Goal: Transaction & Acquisition: Purchase product/service

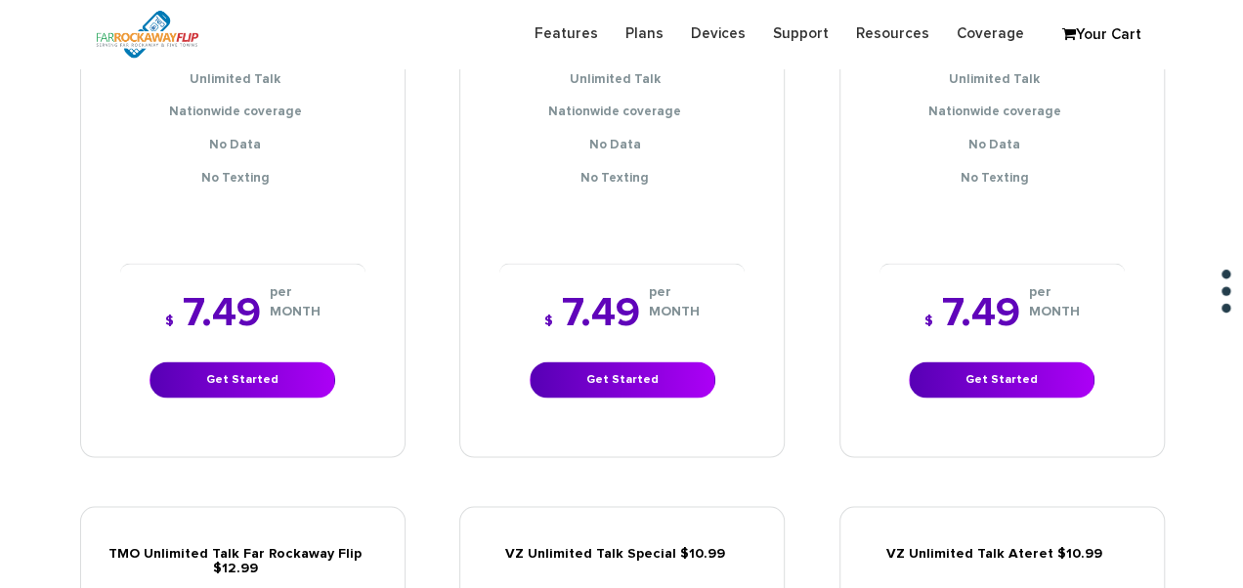
scroll to position [2052, 0]
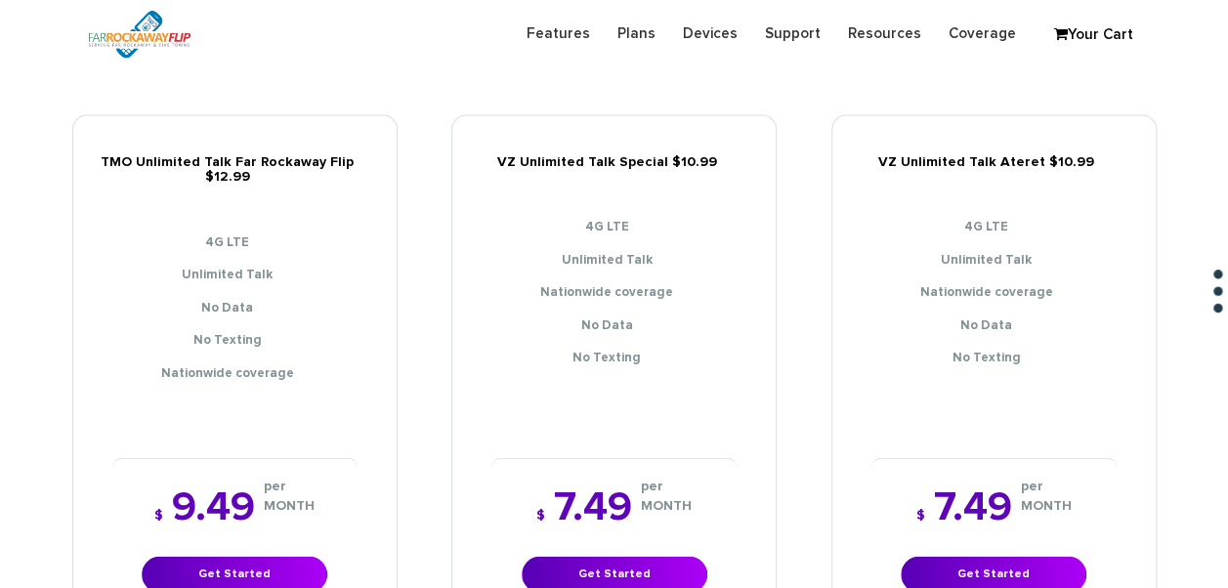
click at [608, 526] on div "$ 7.49 per MONTH Get Started" at bounding box center [614, 540] width 245 height 164
click at [607, 534] on div "$ 7.49 per MONTH Get Started" at bounding box center [614, 540] width 245 height 164
click at [602, 557] on link "Get Started" at bounding box center [615, 575] width 186 height 36
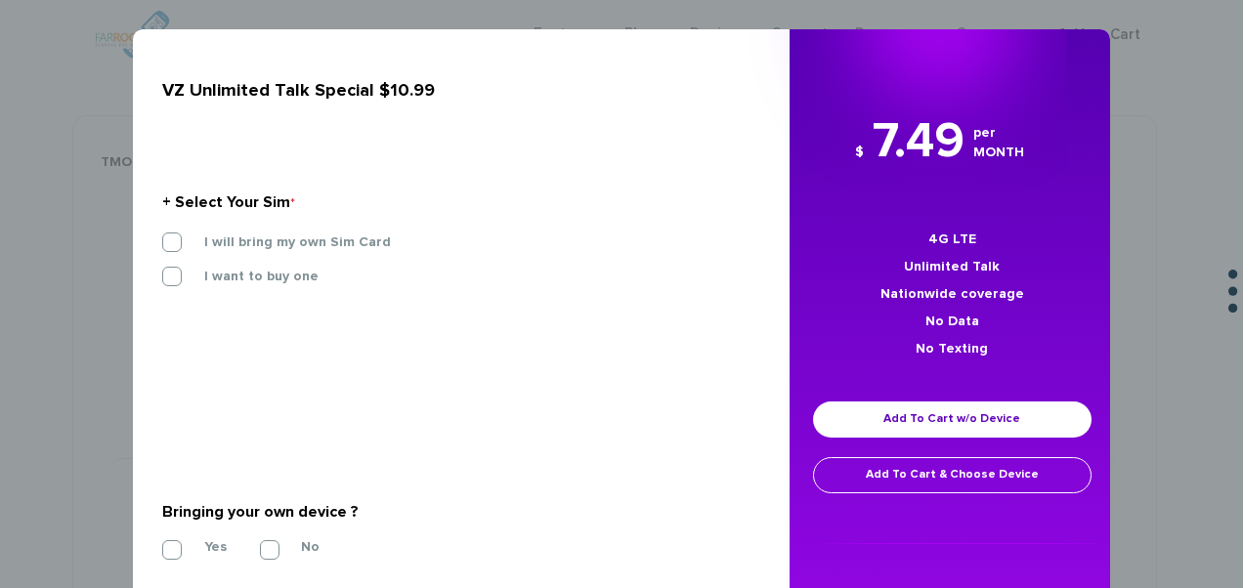
click at [301, 246] on label "I will bring my own Sim Card" at bounding box center [283, 243] width 216 height 18
click at [162, 236] on input "I will bring my own Sim Card" at bounding box center [162, 236] width 0 height 0
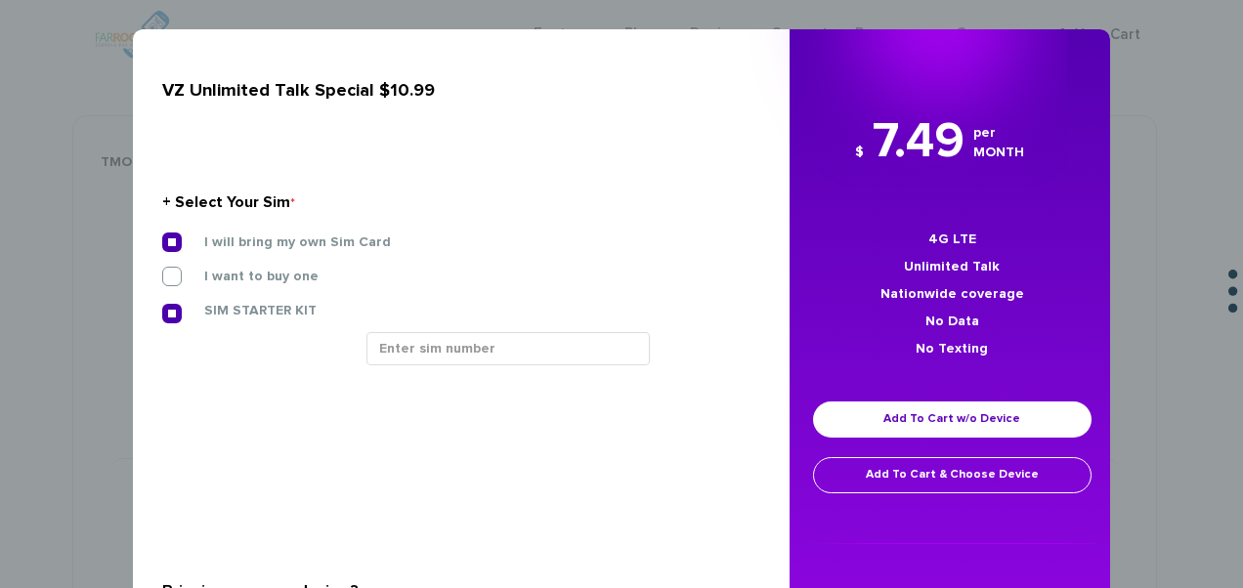
drag, startPoint x: 442, startPoint y: 357, endPoint x: 383, endPoint y: 472, distance: 129.4
click at [383, 472] on section "Will you be porting in your number from your current carrier? * Please keep in …" at bounding box center [453, 478] width 583 height 98
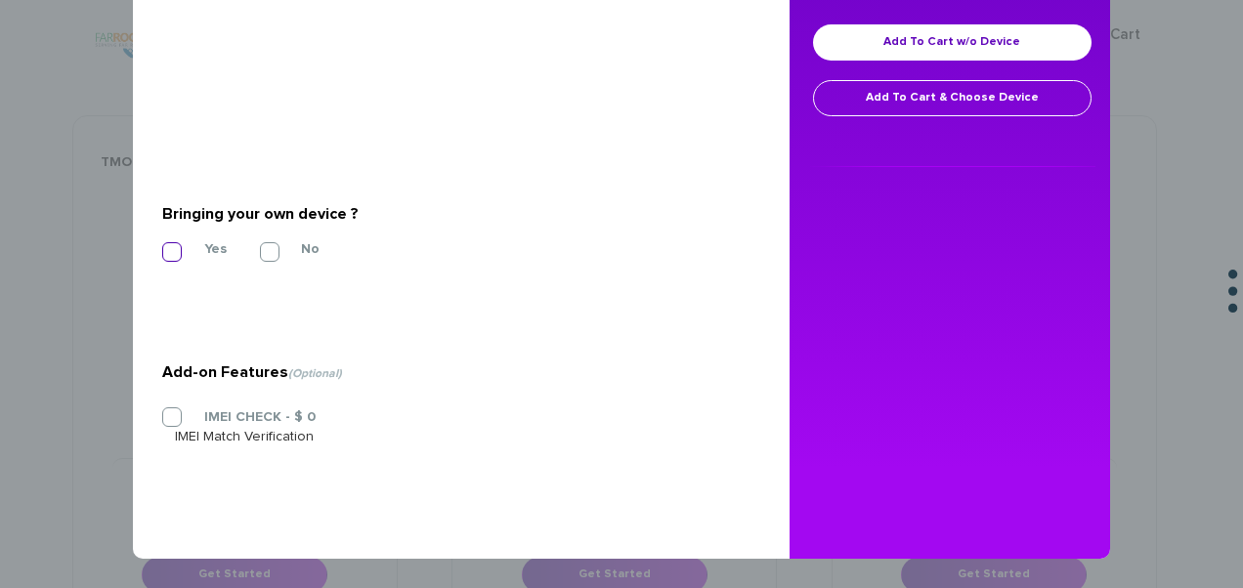
click at [208, 244] on label "Yes" at bounding box center [201, 249] width 52 height 18
click at [162, 246] on input "Yes" at bounding box center [162, 246] width 0 height 0
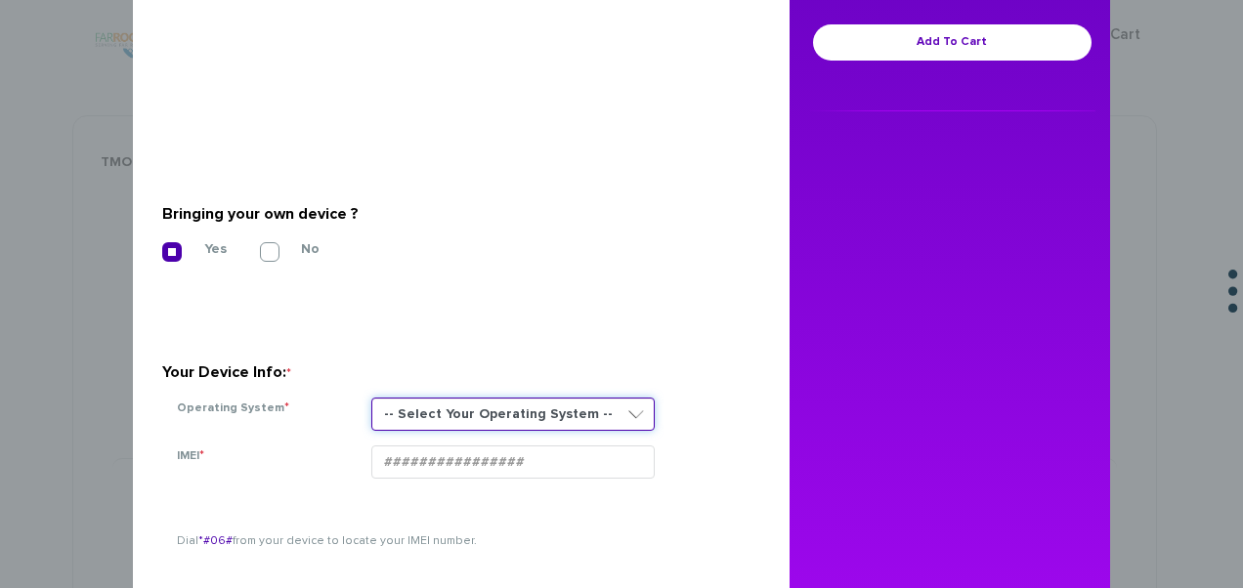
click at [495, 404] on select "-- Select Your Operating System -- ANDROID BLACKBERRY IOS NONE (BASIC PHONE) WI…" at bounding box center [512, 414] width 283 height 33
select select "NONE (BASIC PHONE)"
click at [371, 398] on select "-- Select Your Operating System -- ANDROID BLACKBERRY IOS NONE (BASIC PHONE) WI…" at bounding box center [512, 414] width 283 height 33
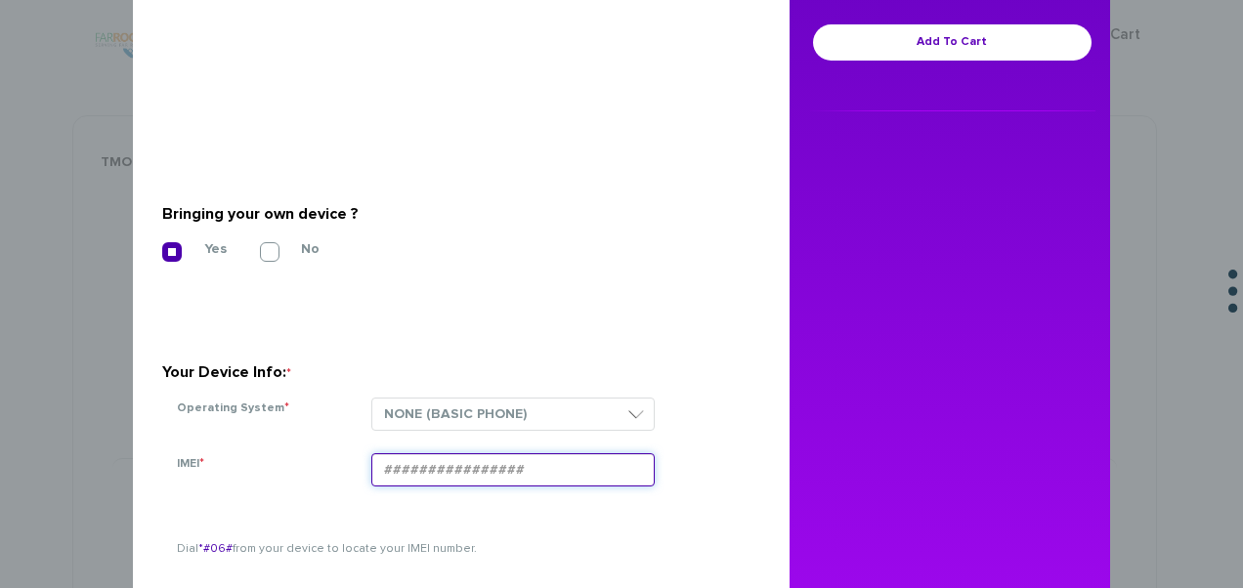
paste input "015247001492474"
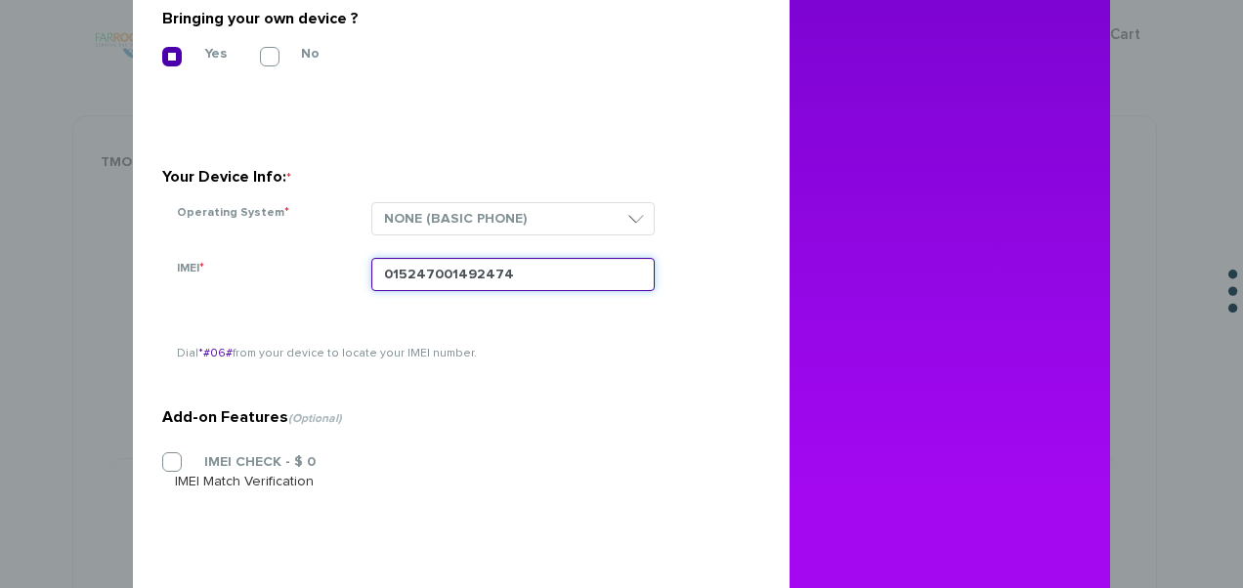
scroll to position [84, 0]
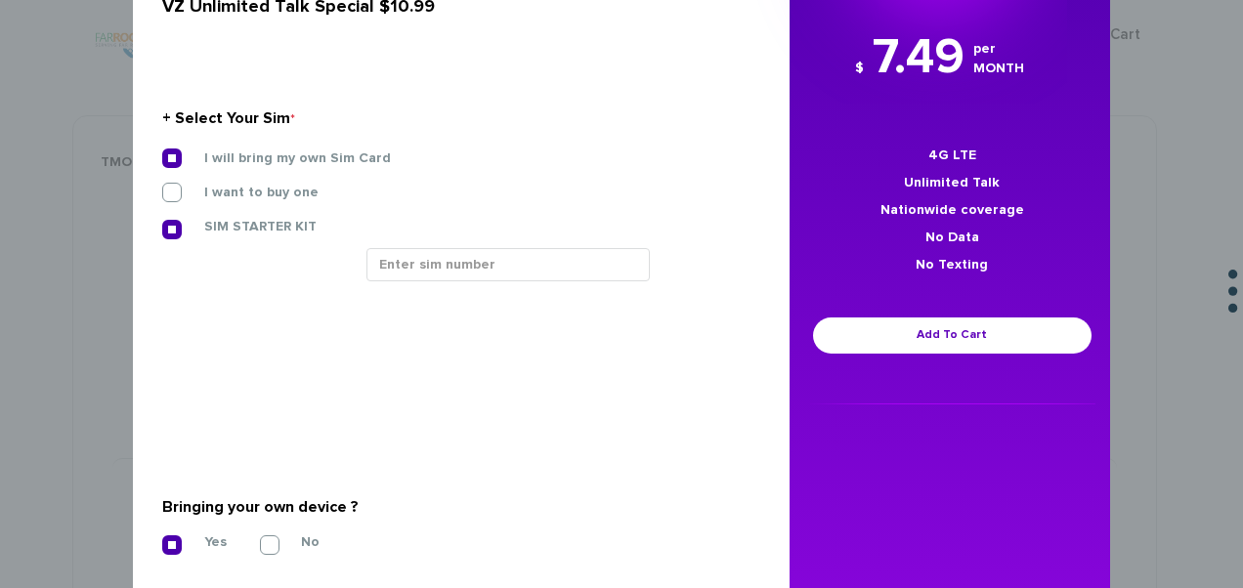
type input "015247001492474"
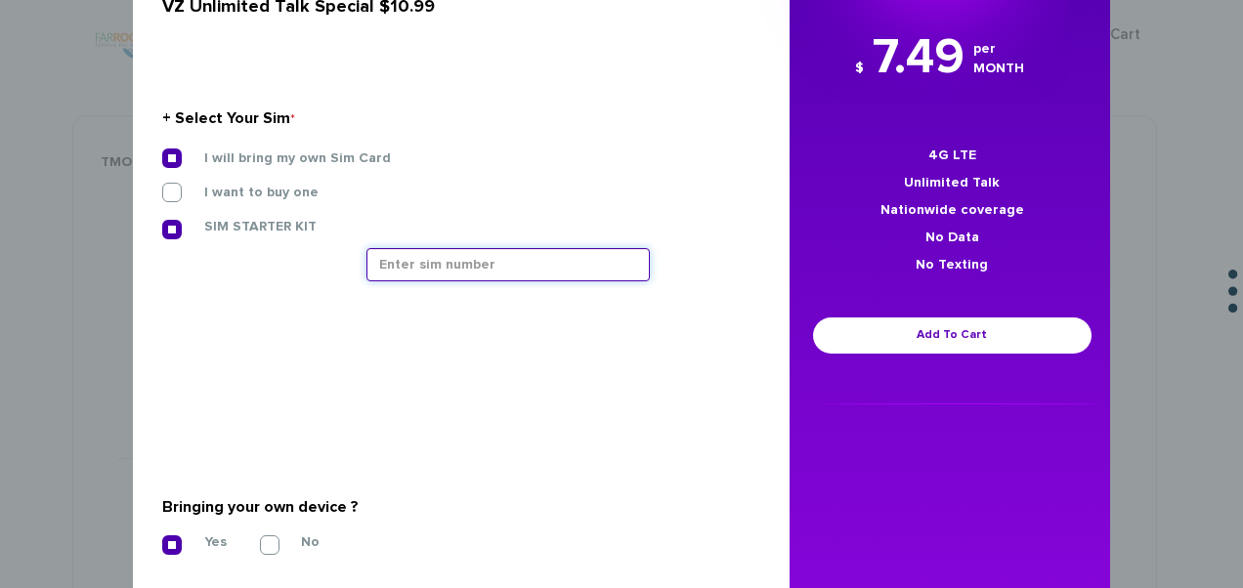
click at [408, 263] on input "text" at bounding box center [507, 264] width 283 height 33
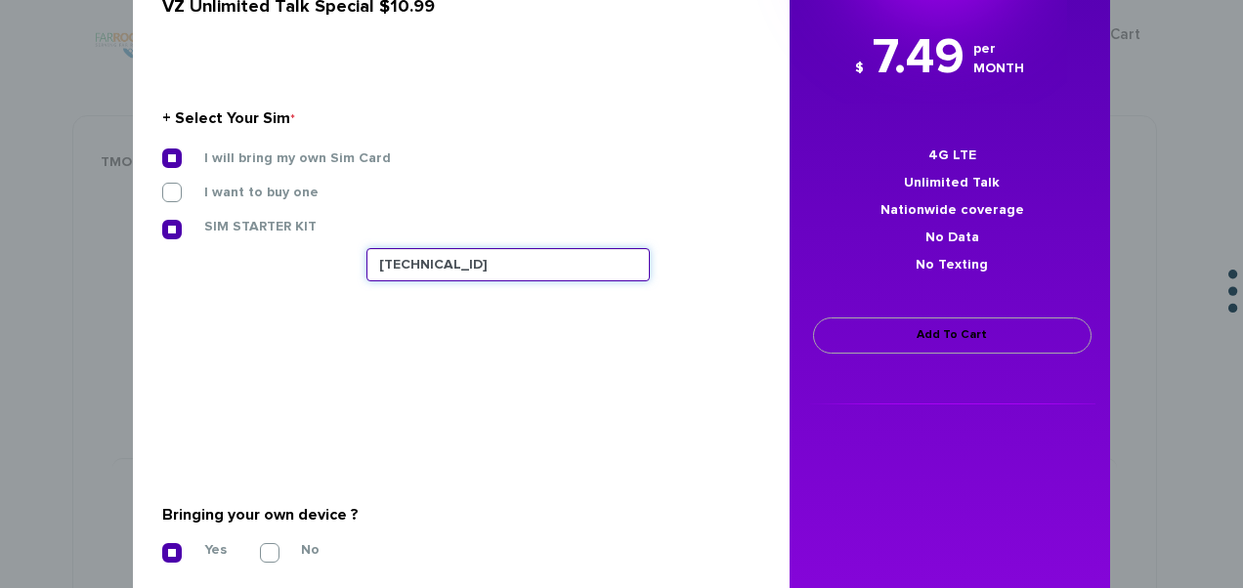
type input "89148000011835965904"
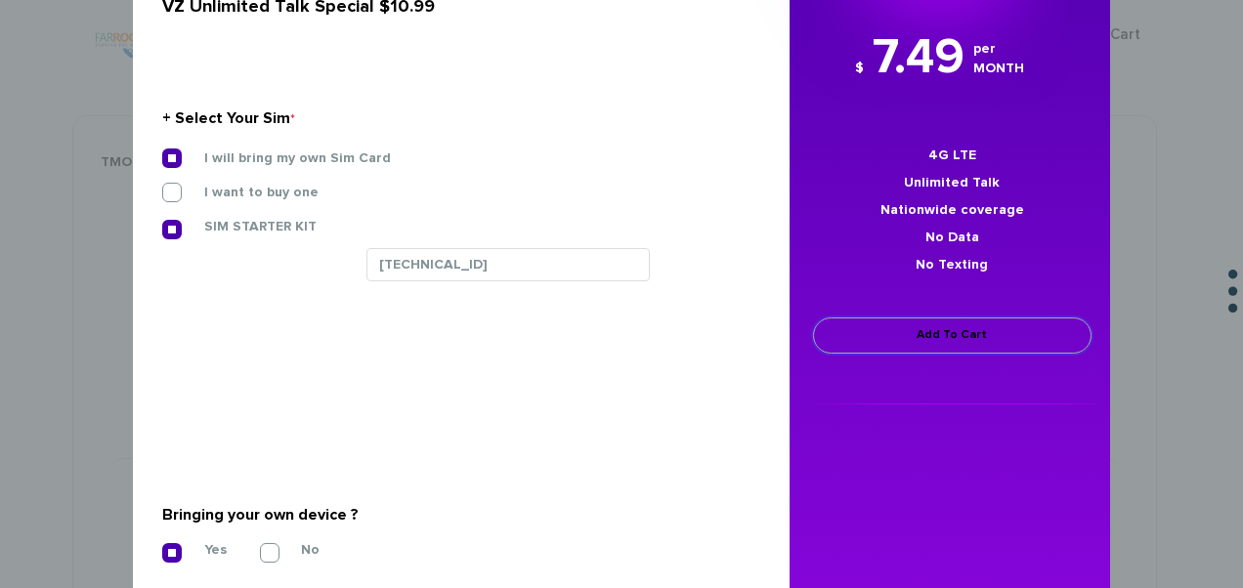
click at [876, 340] on link "Add To Cart" at bounding box center [952, 336] width 278 height 36
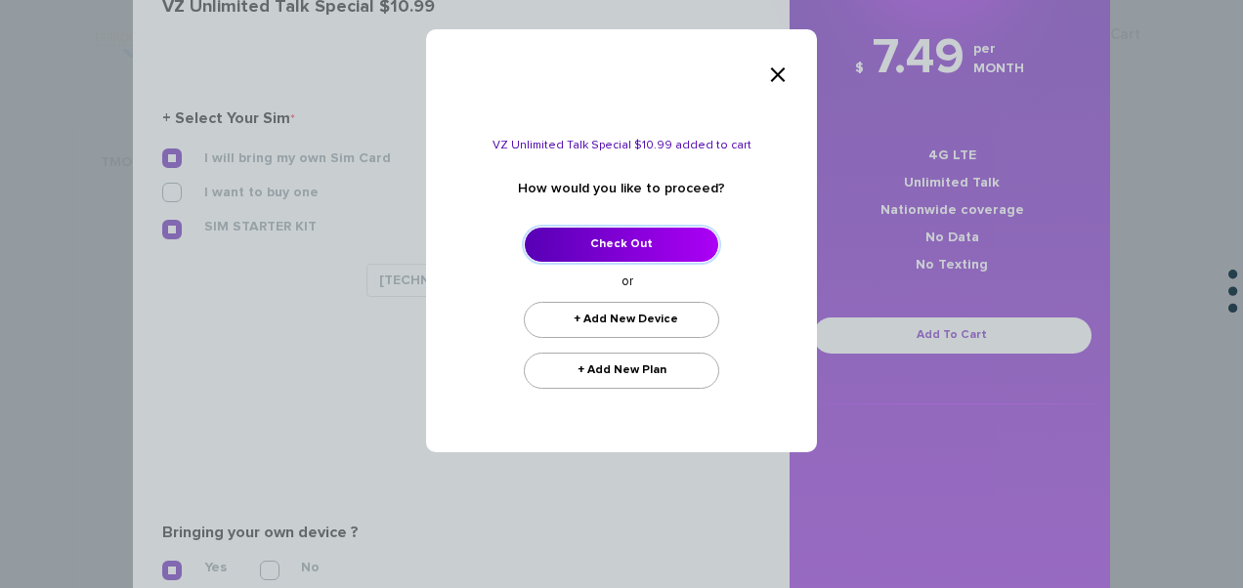
click at [661, 241] on link "Check Out" at bounding box center [621, 245] width 195 height 36
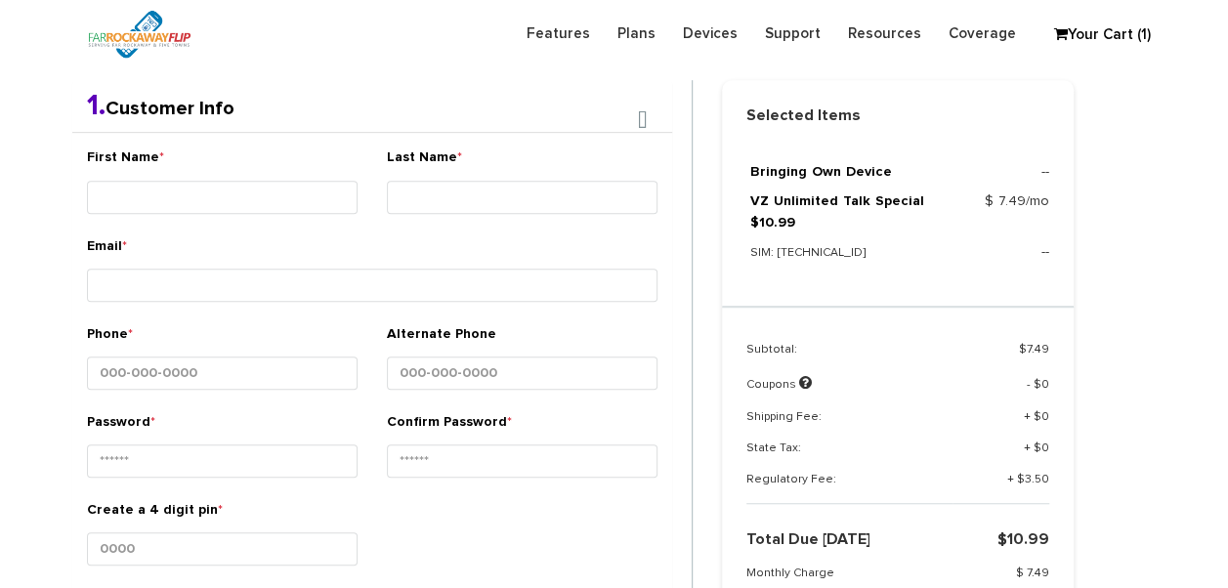
scroll to position [391, 0]
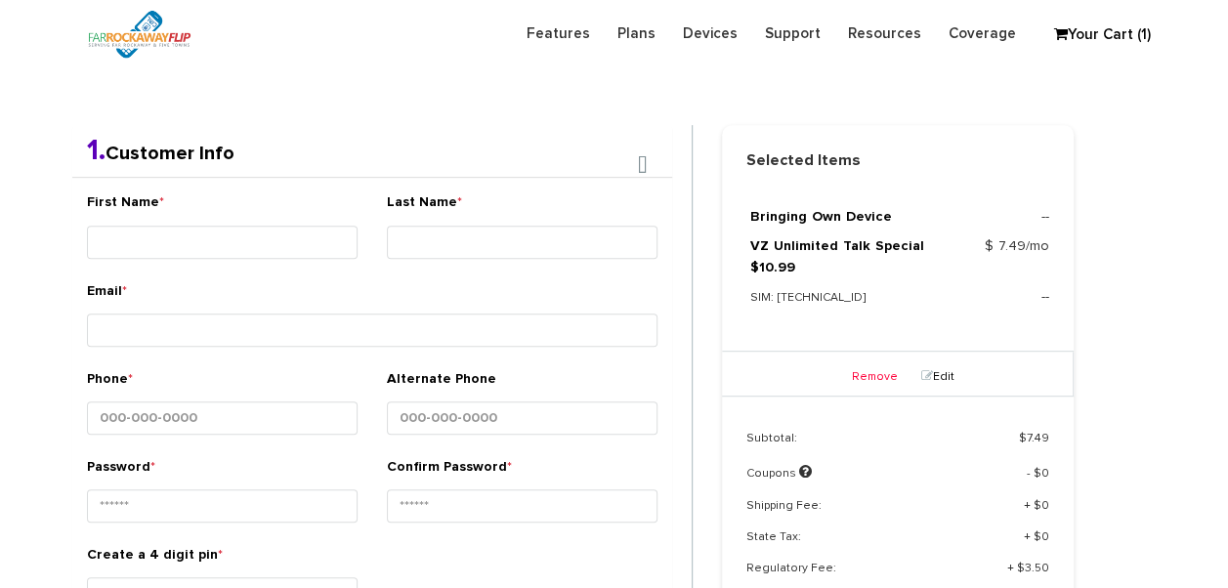
drag, startPoint x: 776, startPoint y: 295, endPoint x: 909, endPoint y: 289, distance: 133.0
click at [909, 289] on p "SIM: 89148000011835965904" at bounding box center [850, 297] width 201 height 21
drag, startPoint x: 909, startPoint y: 289, endPoint x: 889, endPoint y: 294, distance: 20.1
copy p "[TECHNICAL_ID]"
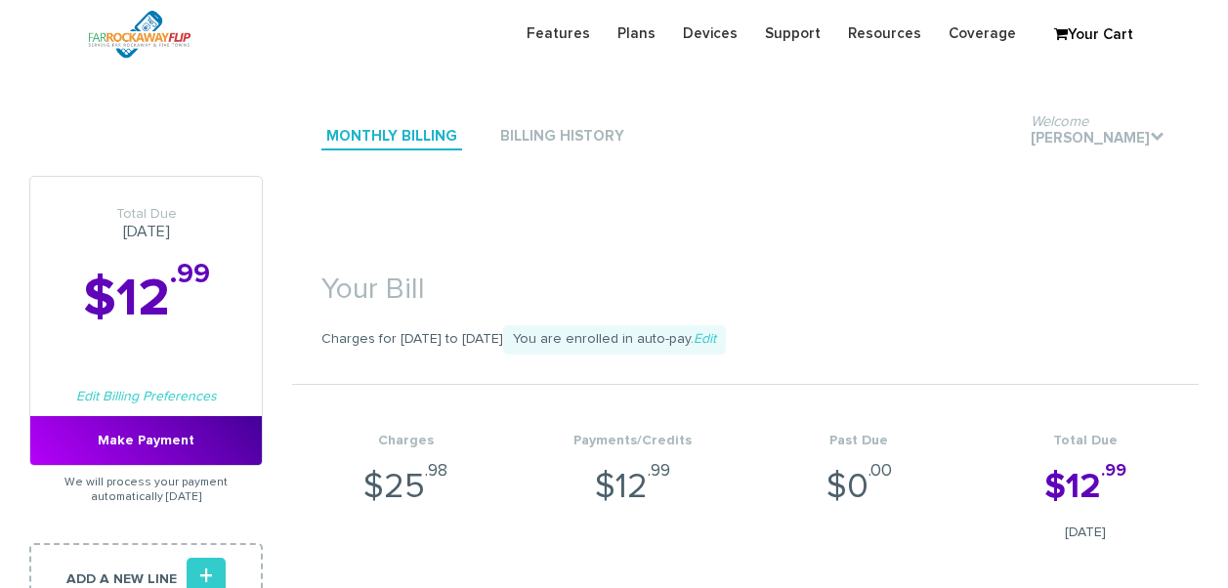
scroll to position [195, 0]
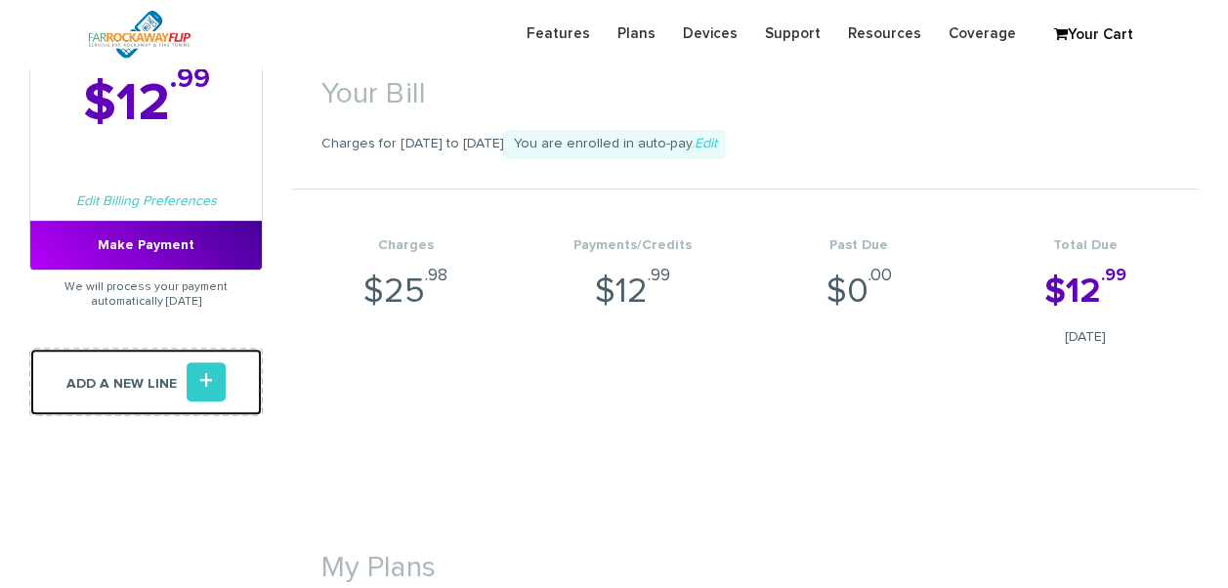
click at [173, 386] on link "Add a new line +" at bounding box center [146, 382] width 234 height 68
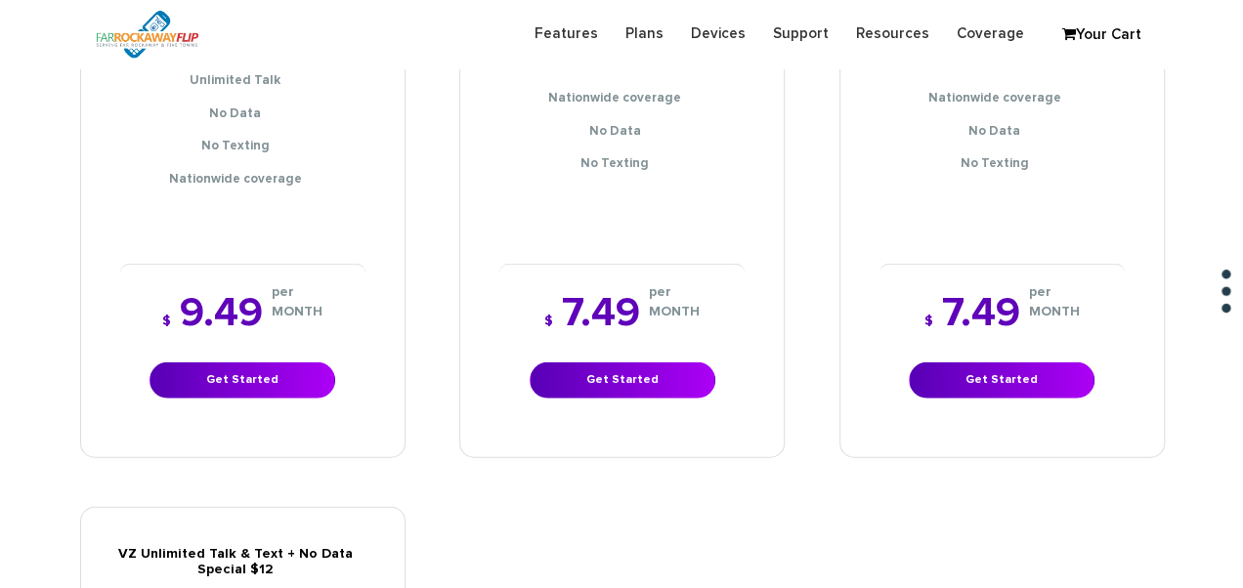
scroll to position [2248, 0]
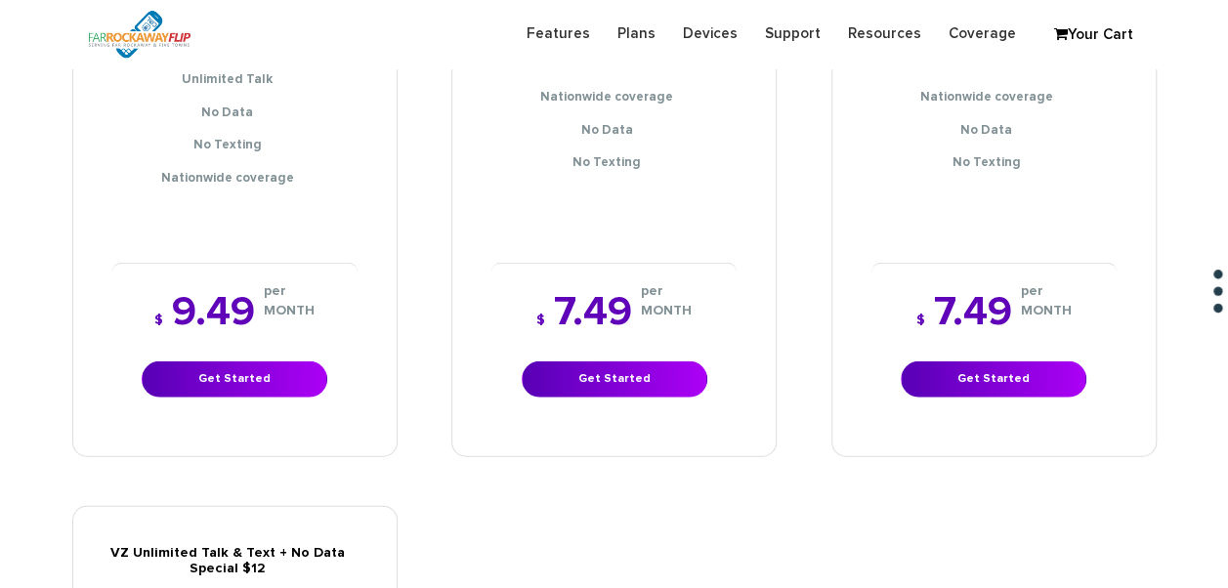
click at [583, 390] on div "$ 7.49 per MONTH Get Started" at bounding box center [614, 345] width 245 height 164
click at [588, 367] on link "Get Started" at bounding box center [615, 380] width 186 height 36
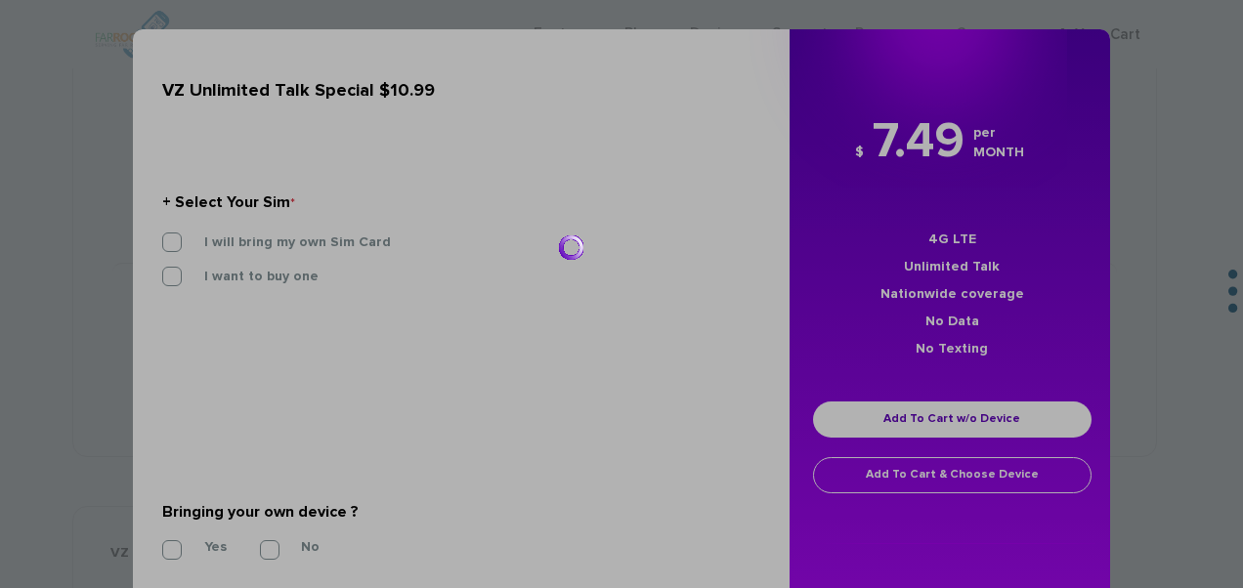
click at [259, 248] on div at bounding box center [621, 294] width 1243 height 588
click at [245, 235] on div at bounding box center [621, 294] width 1243 height 588
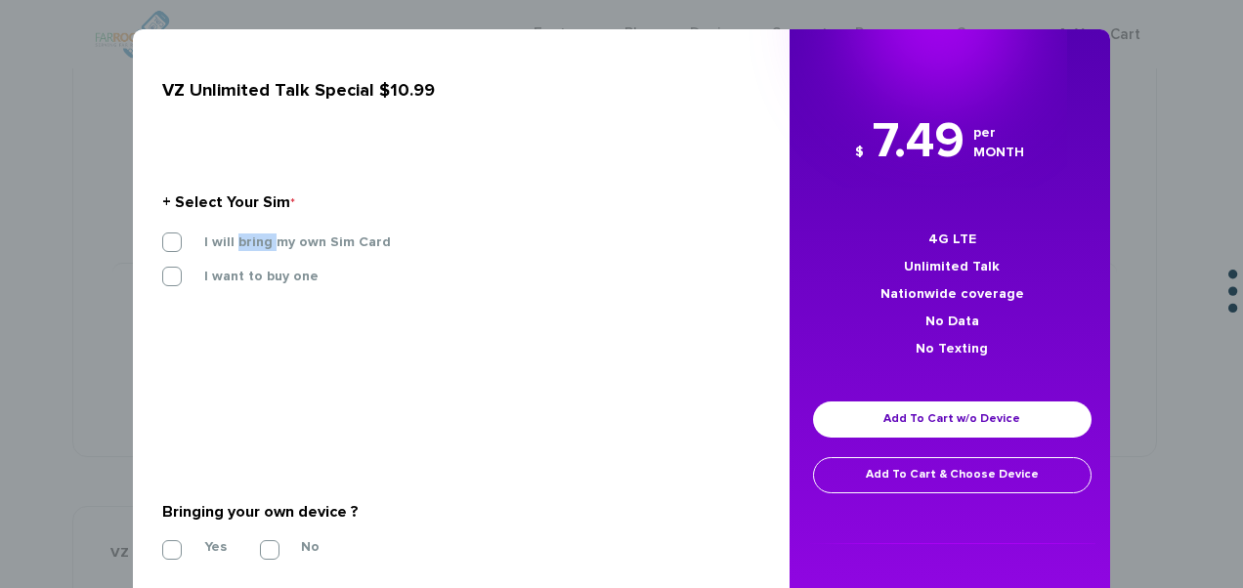
click at [245, 235] on label "I will bring my own Sim Card" at bounding box center [283, 243] width 216 height 18
click at [162, 236] on input "I will bring my own Sim Card" at bounding box center [162, 236] width 0 height 0
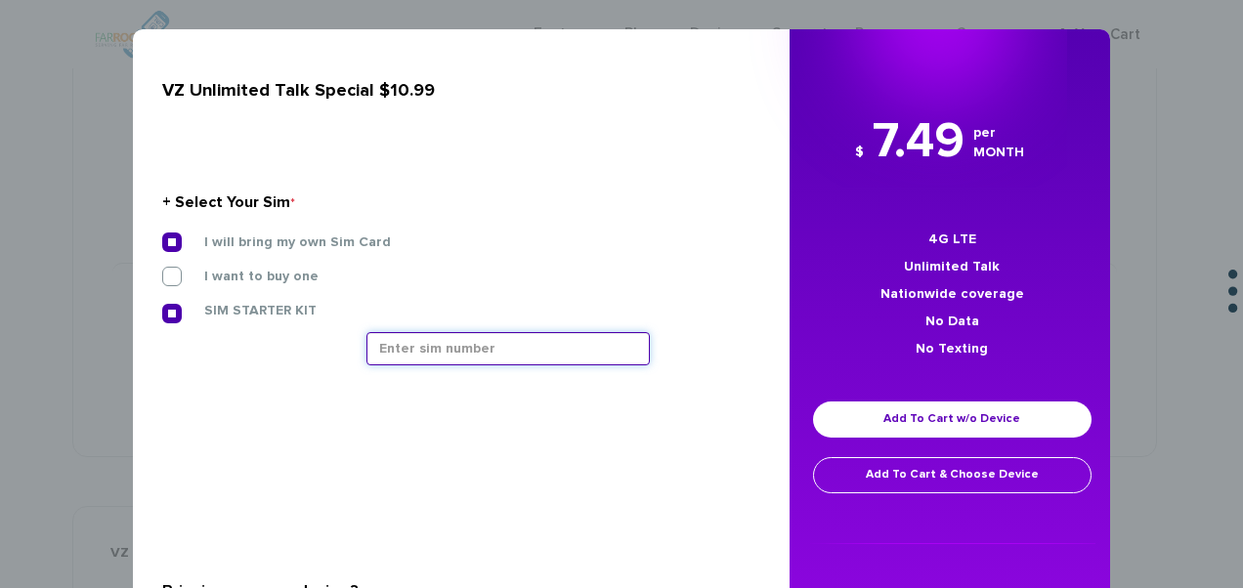
drag, startPoint x: 245, startPoint y: 235, endPoint x: 392, endPoint y: 338, distance: 179.5
paste input "89148000011835965904"
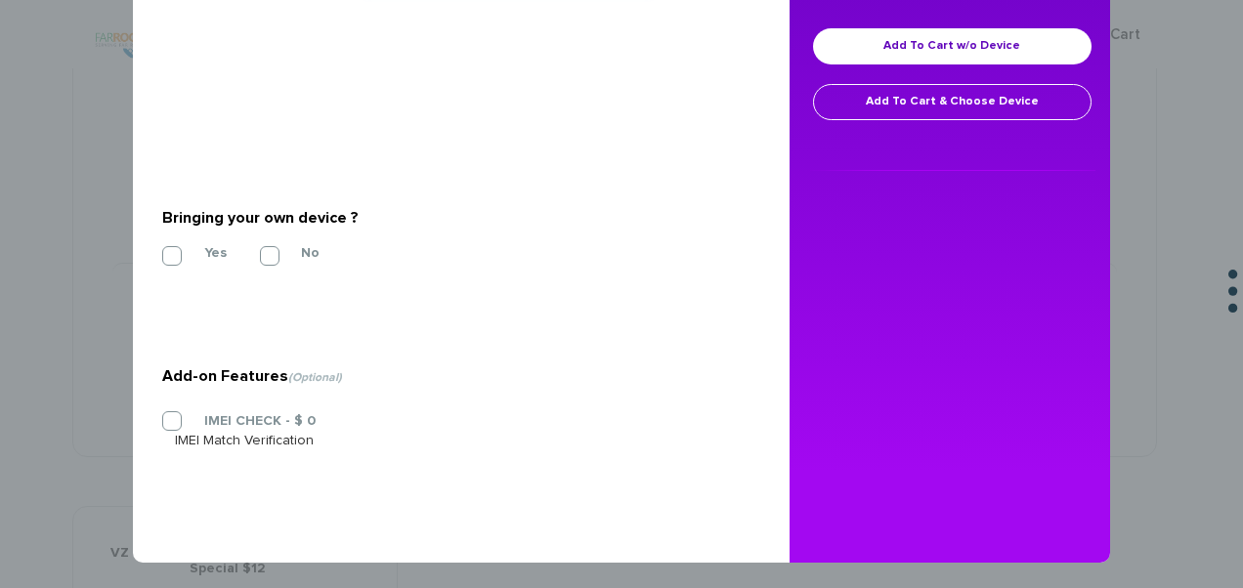
scroll to position [377, 0]
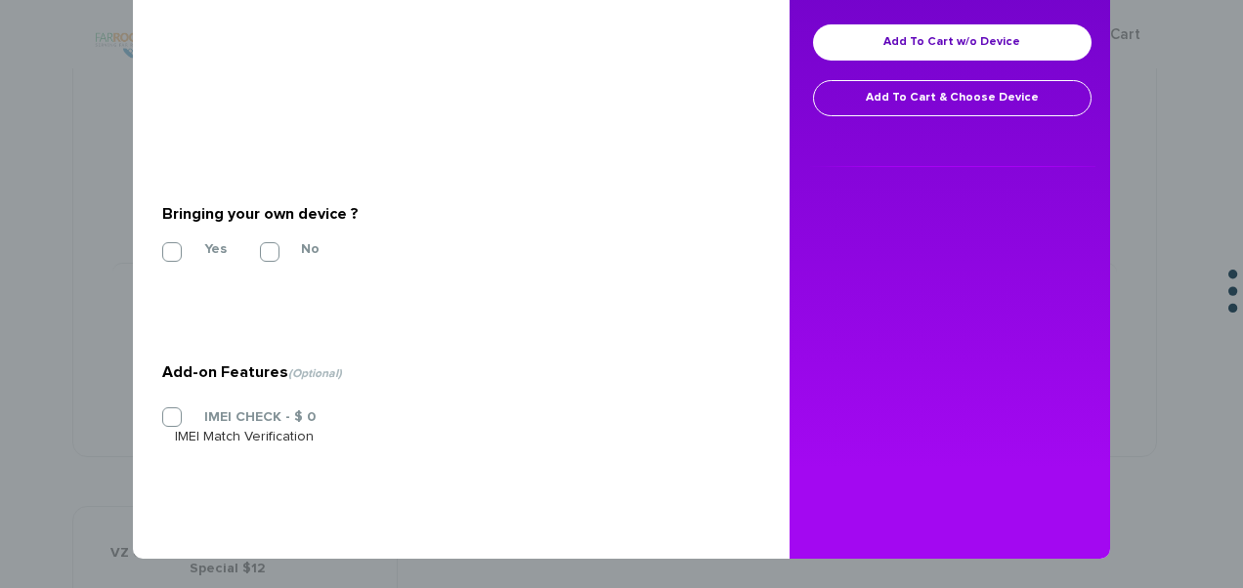
type input "89148000011835965904"
click at [175, 254] on label "Yes" at bounding box center [201, 249] width 52 height 18
click at [162, 246] on input "Yes" at bounding box center [162, 246] width 0 height 0
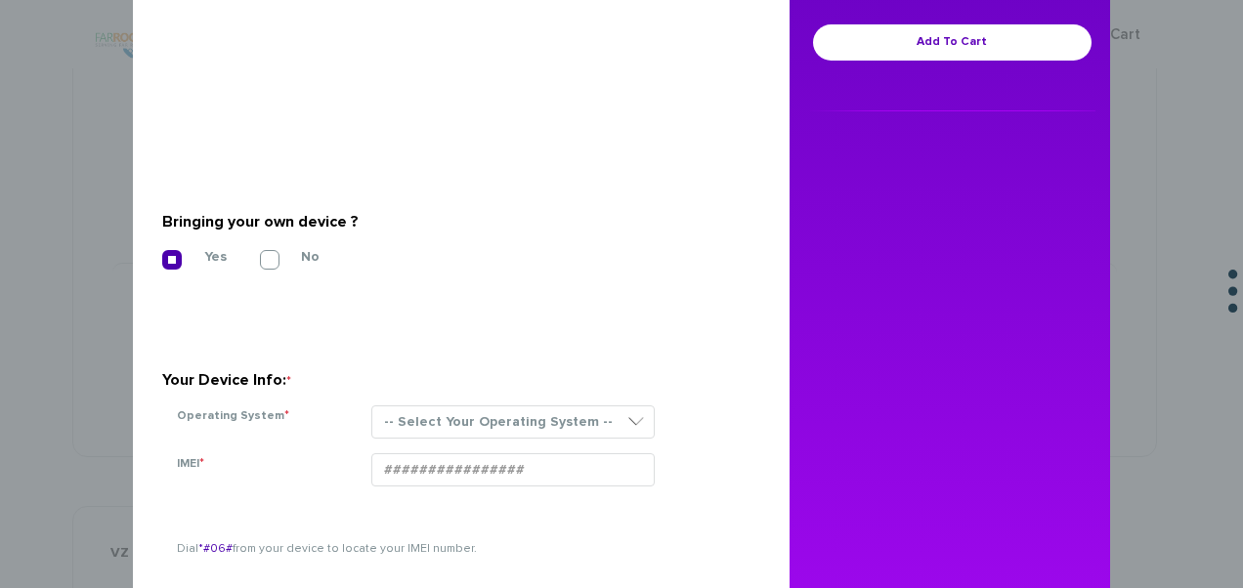
click at [175, 252] on label "Yes" at bounding box center [201, 257] width 52 height 18
click at [162, 254] on input "Yes" at bounding box center [162, 254] width 0 height 0
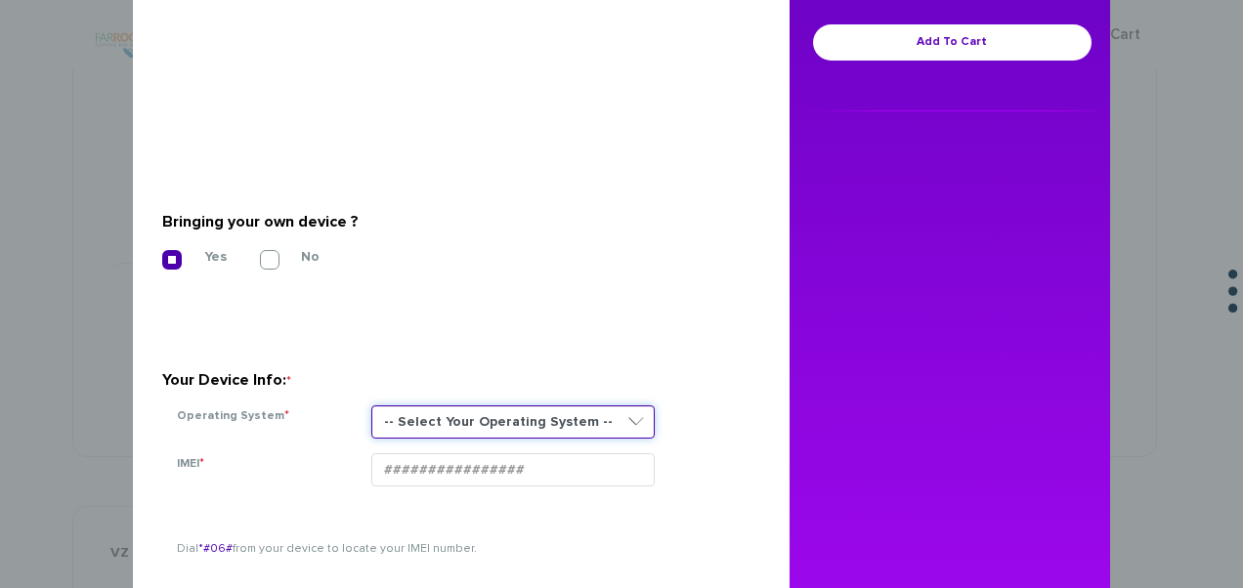
click at [438, 421] on select "-- Select Your Operating System -- ANDROID BLACKBERRY IOS NONE (BASIC PHONE) WI…" at bounding box center [512, 422] width 283 height 33
select select "NONE (BASIC PHONE)"
click at [371, 406] on select "-- Select Your Operating System -- ANDROID BLACKBERRY IOS NONE (BASIC PHONE) WI…" at bounding box center [512, 422] width 283 height 33
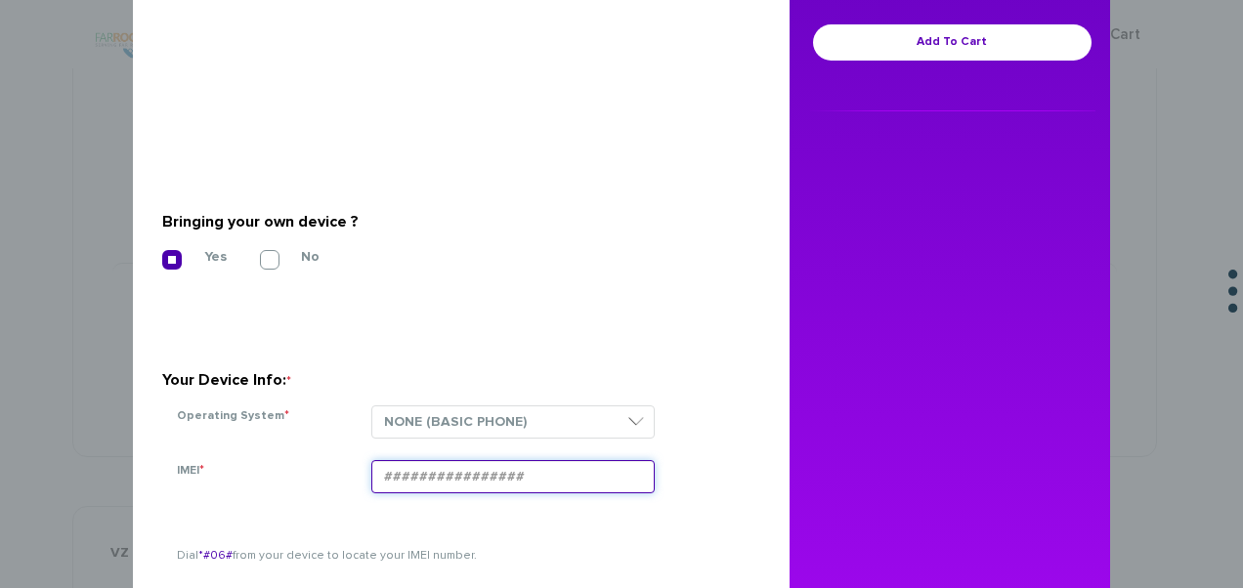
paste input "015247001492474"
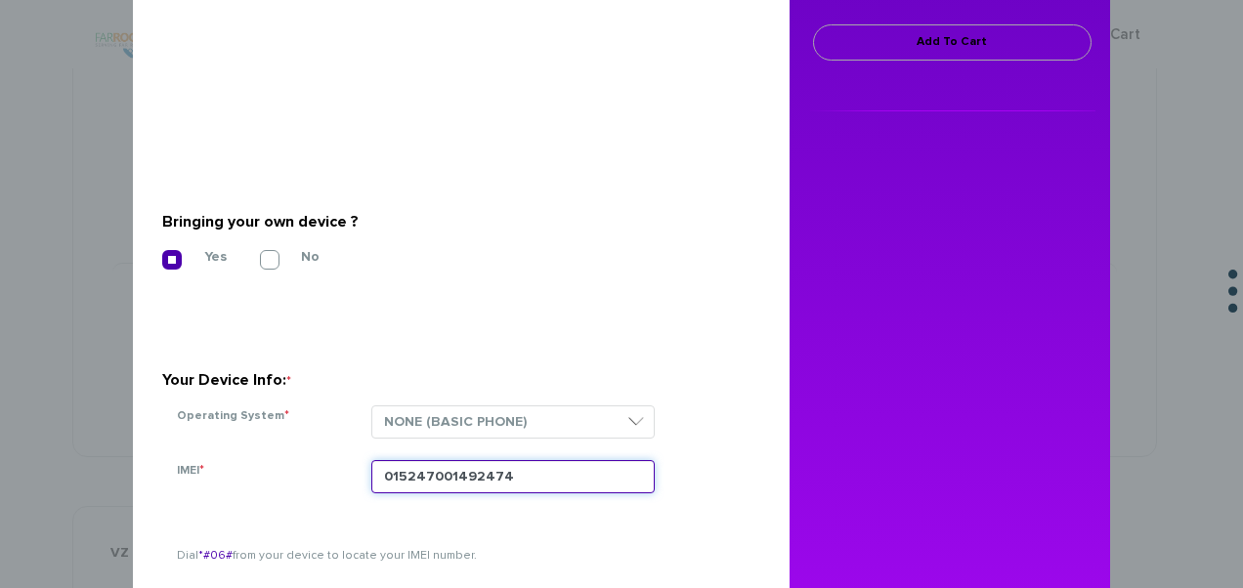
type input "015247001492474"
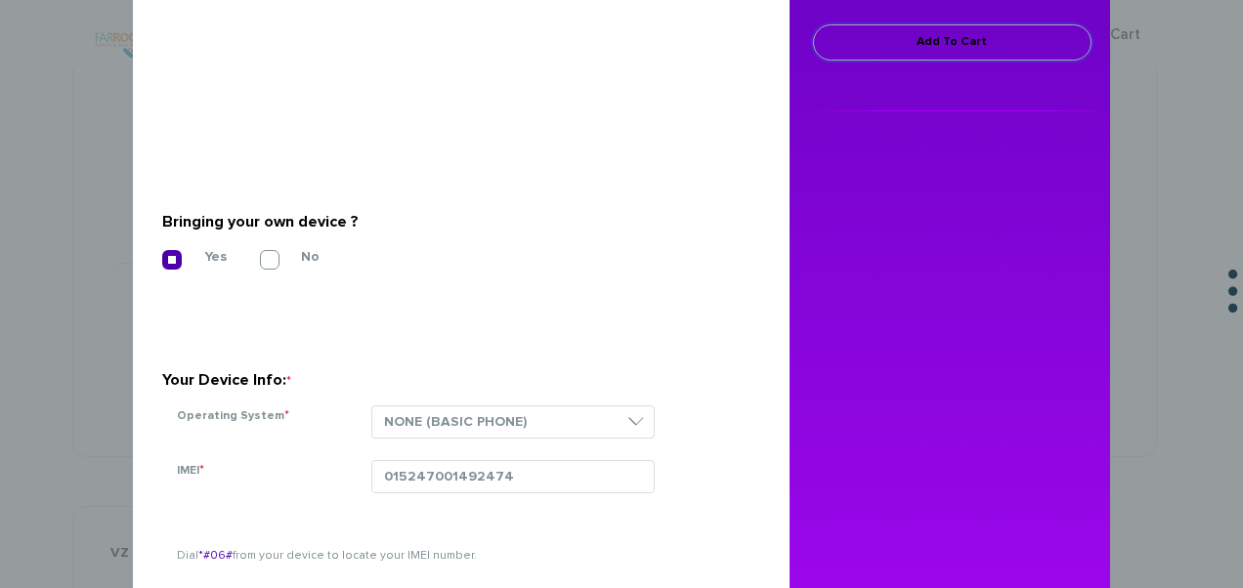
click at [997, 40] on link "Add To Cart" at bounding box center [952, 42] width 278 height 36
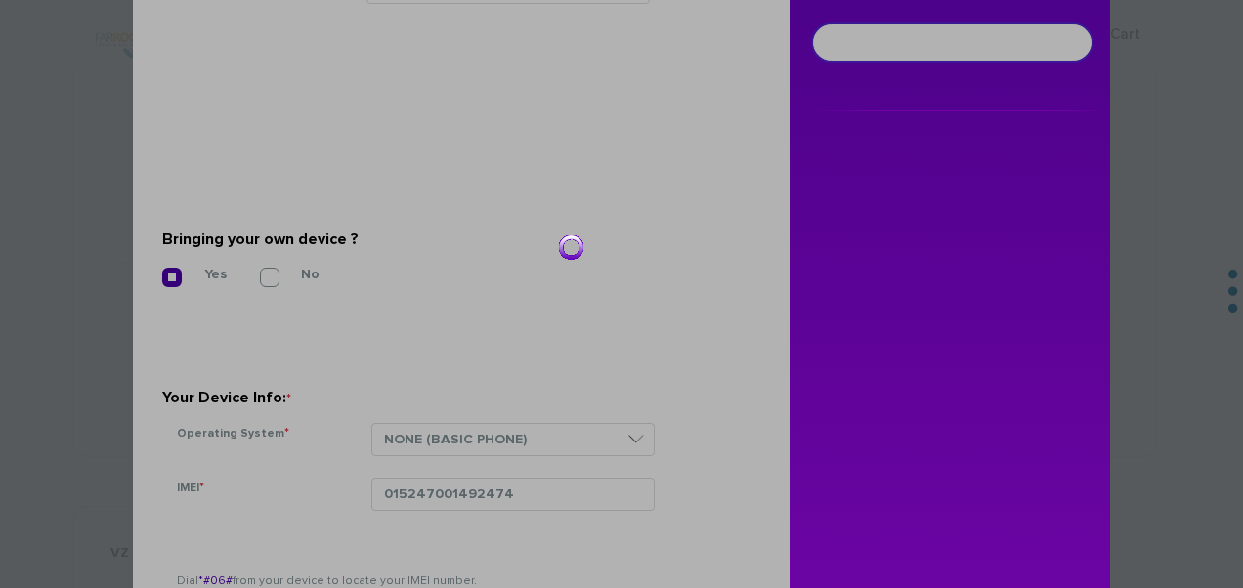
scroll to position [392, 0]
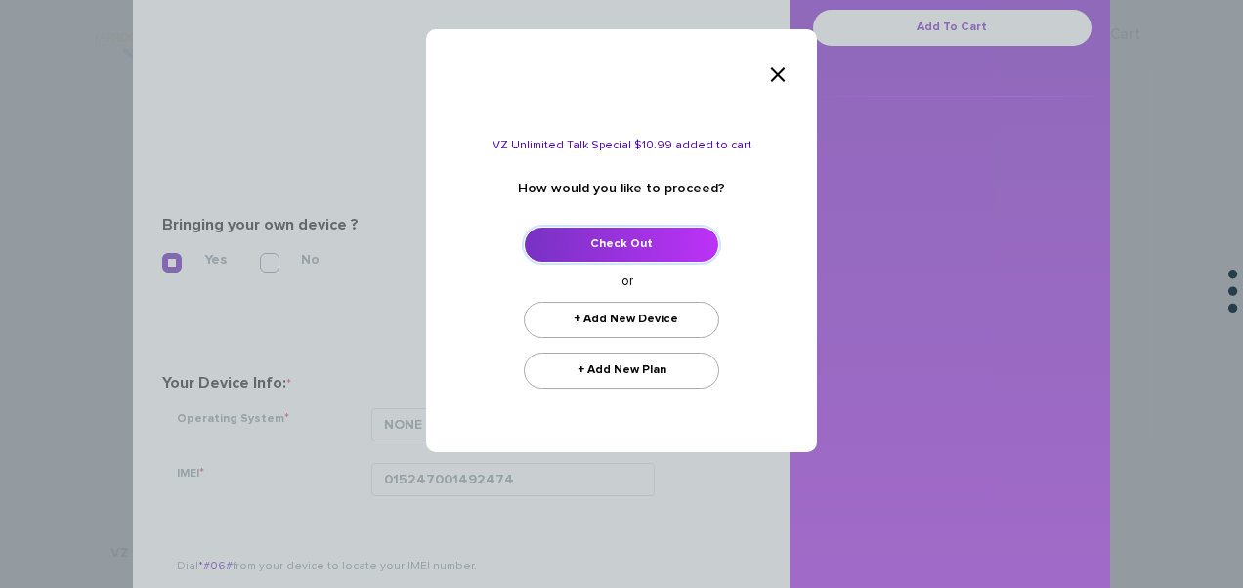
click at [623, 250] on link "Check Out" at bounding box center [621, 245] width 195 height 36
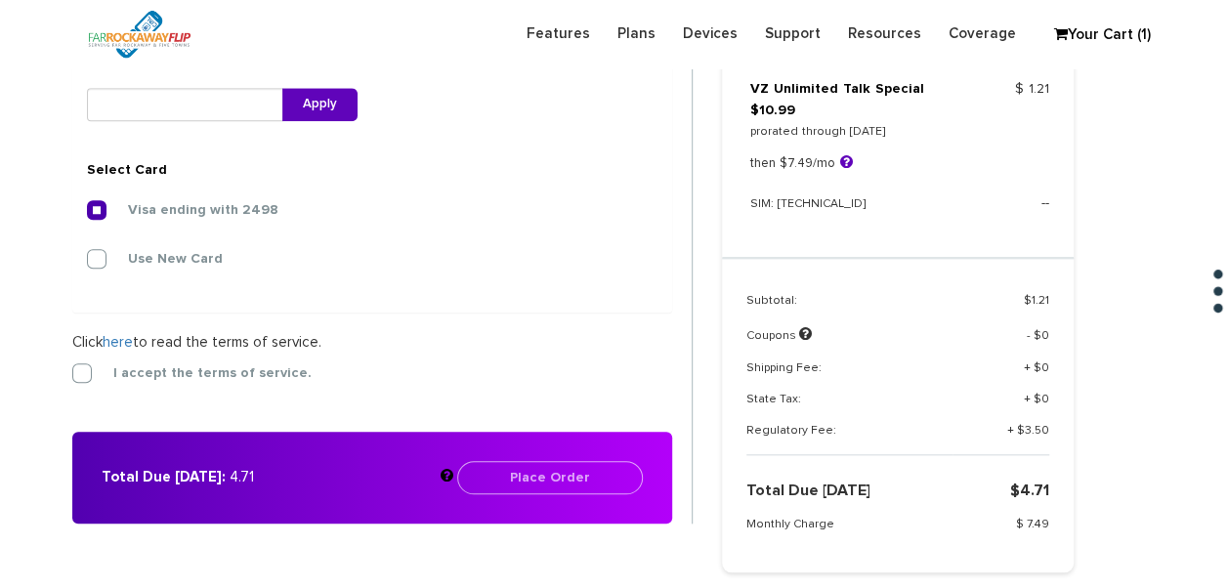
scroll to position [799, 0]
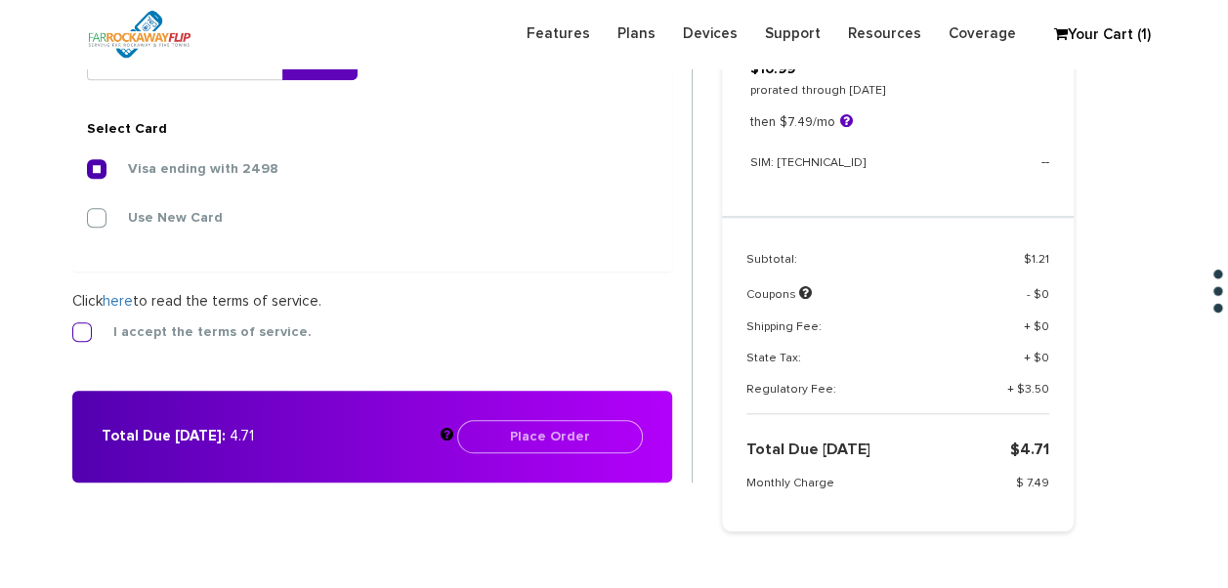
click at [88, 331] on label "I accept the terms of service." at bounding box center [198, 332] width 228 height 18
click at [72, 326] on input "I accept the terms of service." at bounding box center [72, 326] width 0 height 0
click at [586, 425] on button "Place Order" at bounding box center [550, 436] width 186 height 33
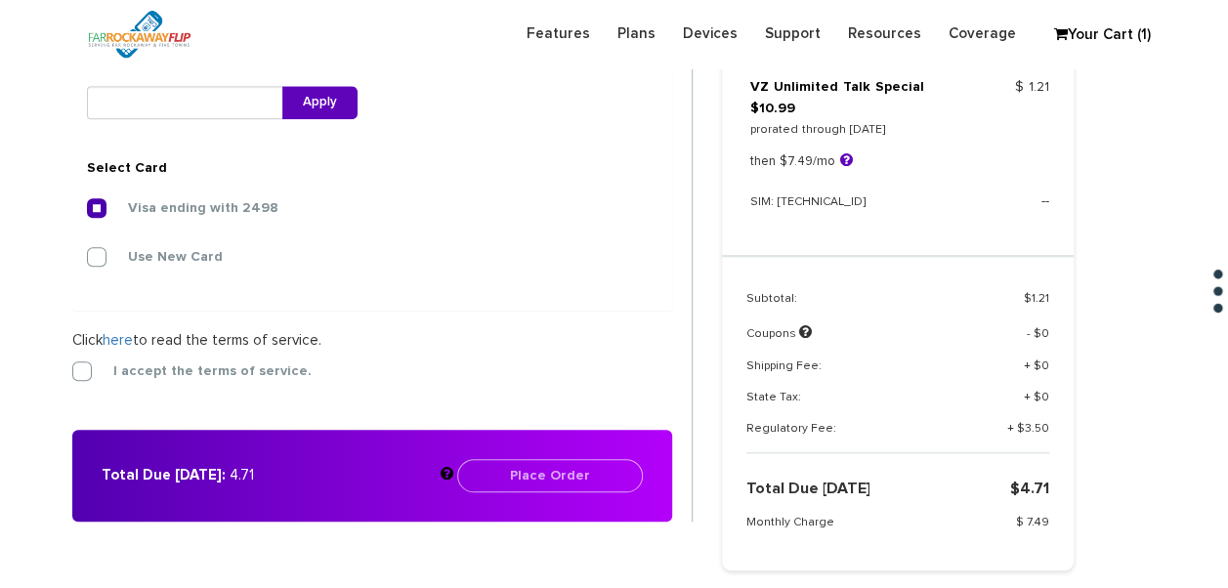
scroll to position [799, 0]
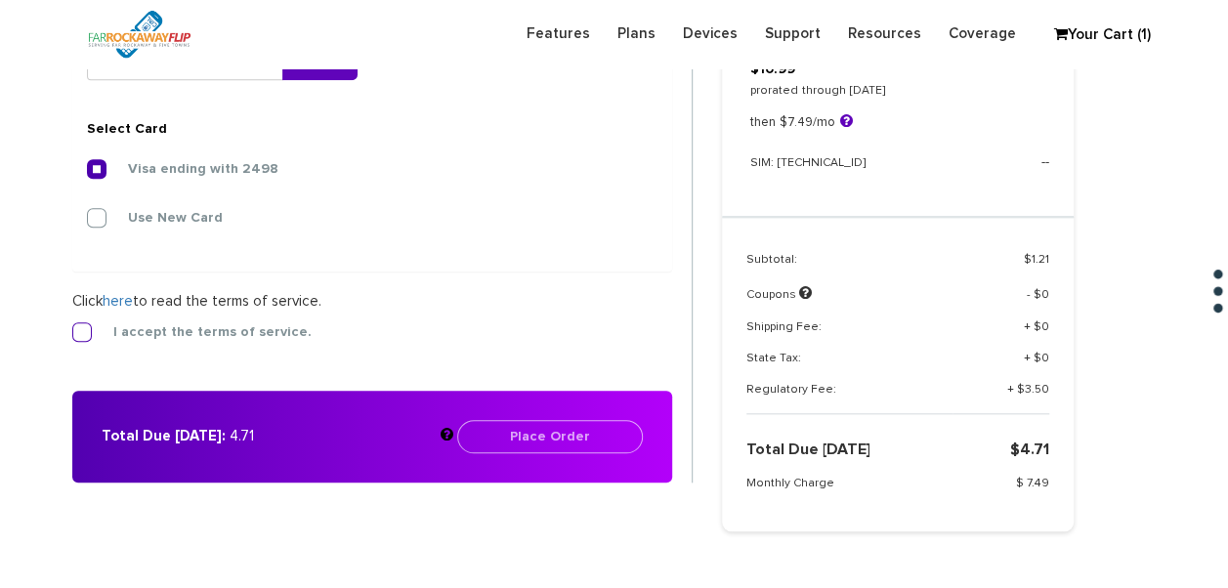
click at [152, 334] on label "I accept the terms of service." at bounding box center [198, 332] width 228 height 18
click at [72, 326] on input "I accept the terms of service." at bounding box center [72, 326] width 0 height 0
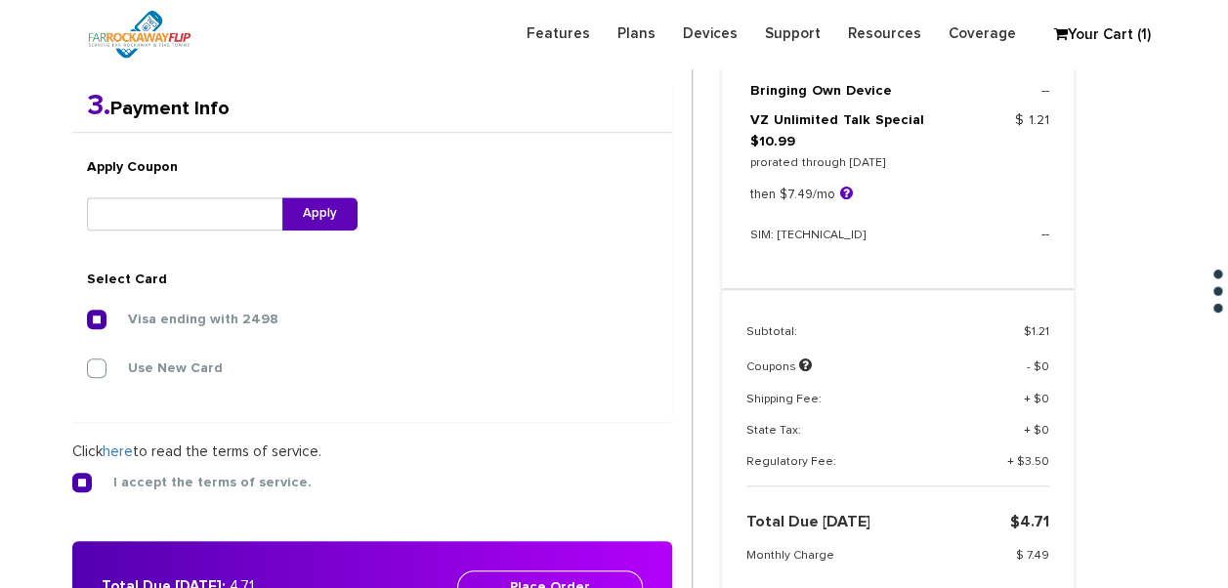
scroll to position [684, 0]
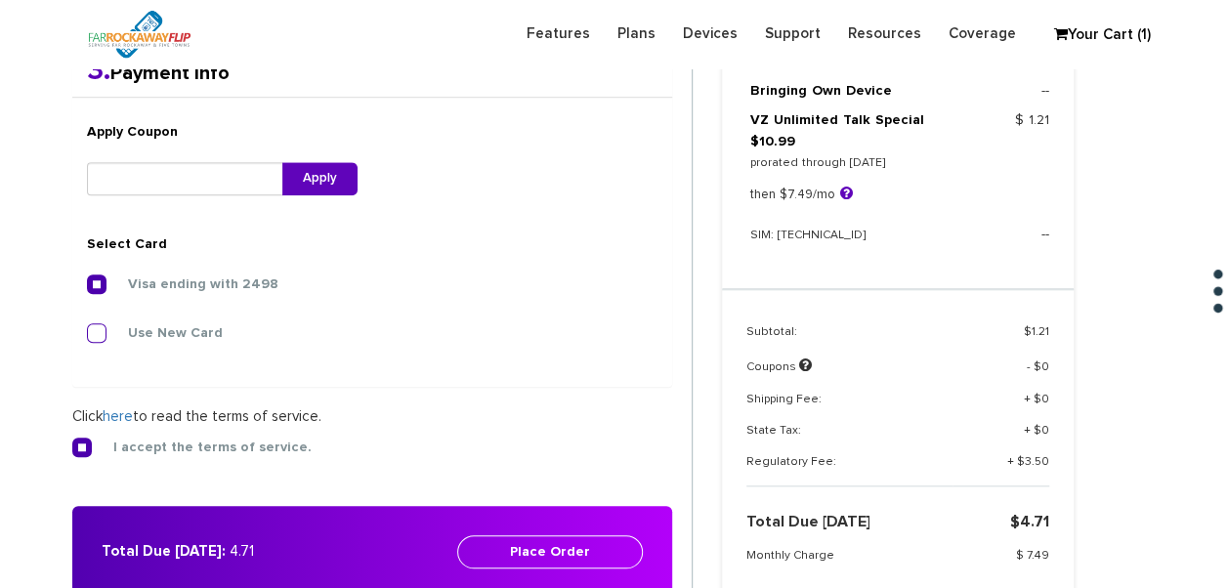
click at [121, 336] on label "Use New Card" at bounding box center [161, 333] width 124 height 18
click at [87, 327] on input "Use New Card" at bounding box center [87, 327] width 0 height 0
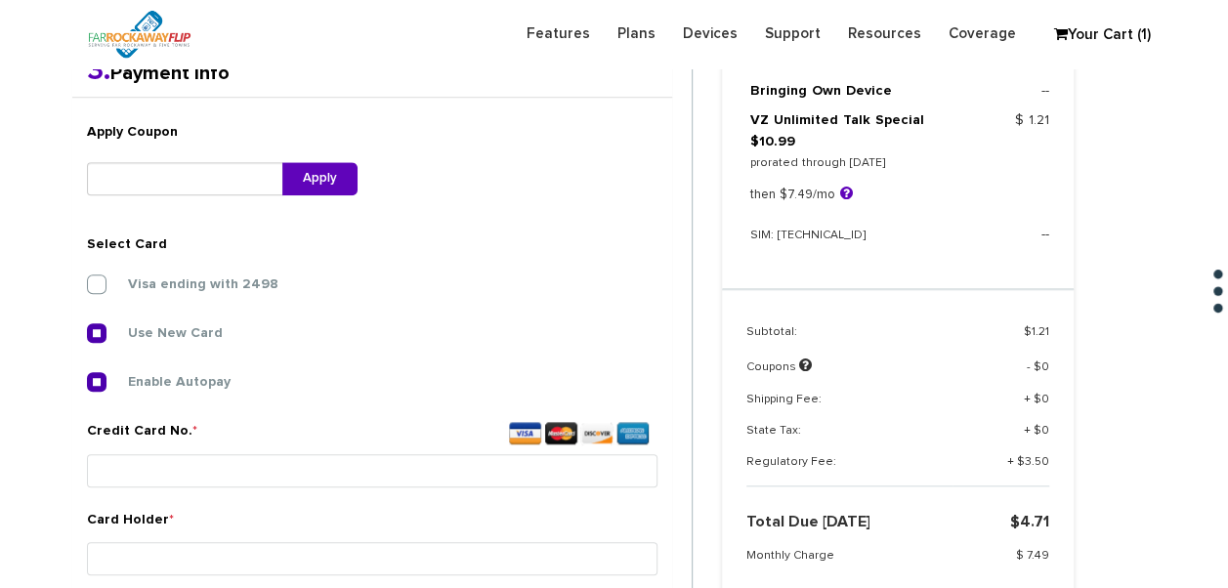
scroll to position [977, 0]
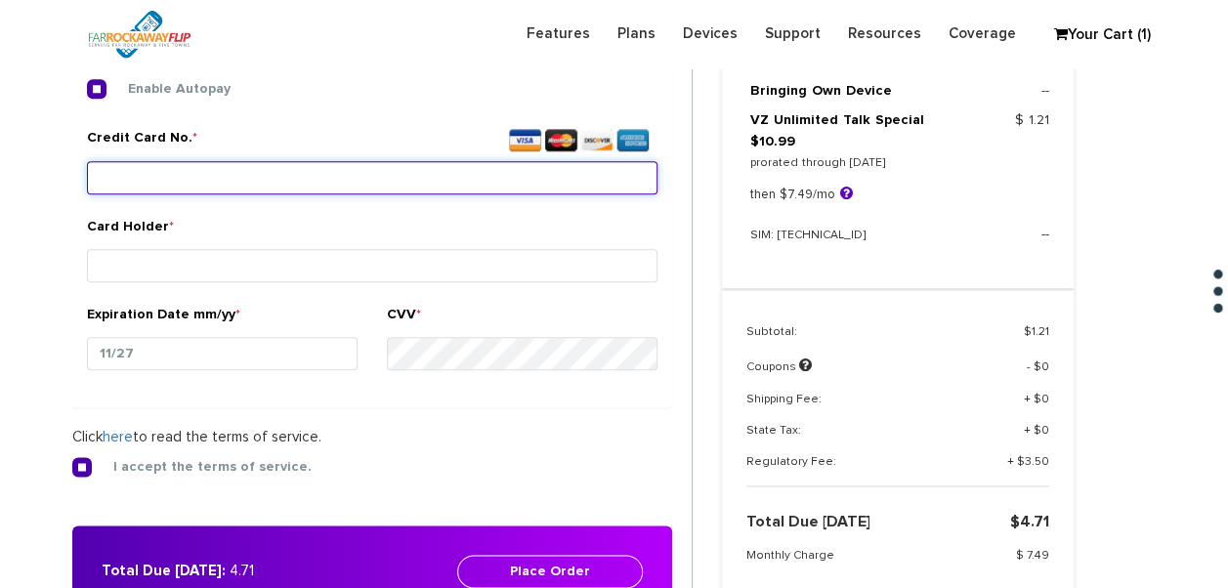
click at [252, 176] on input "Credit Card No. *" at bounding box center [372, 177] width 571 height 33
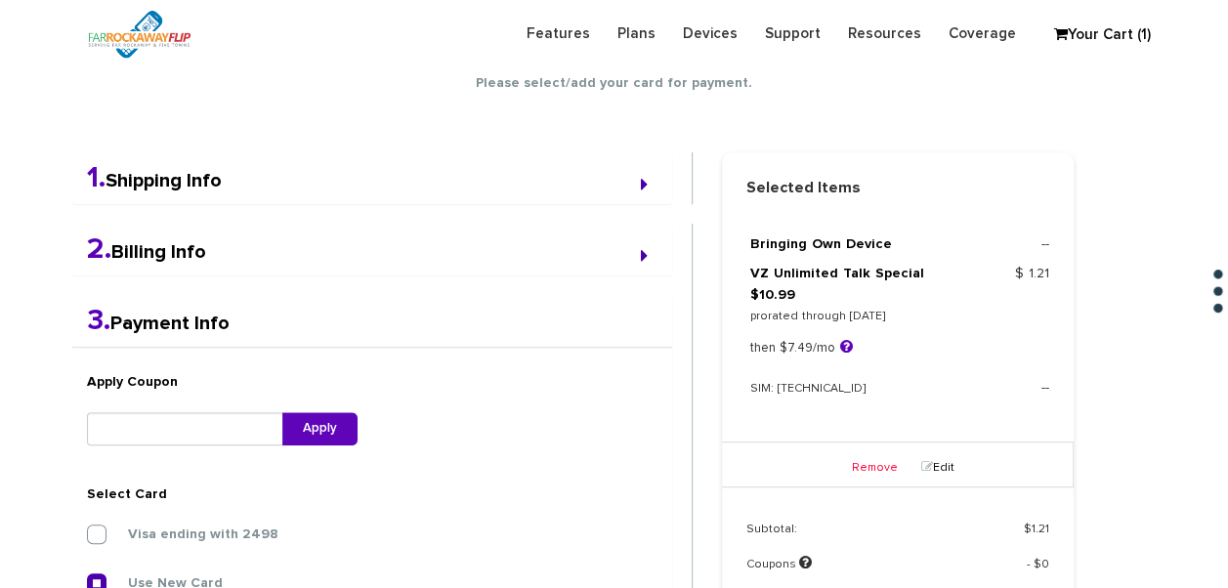
scroll to position [489, 0]
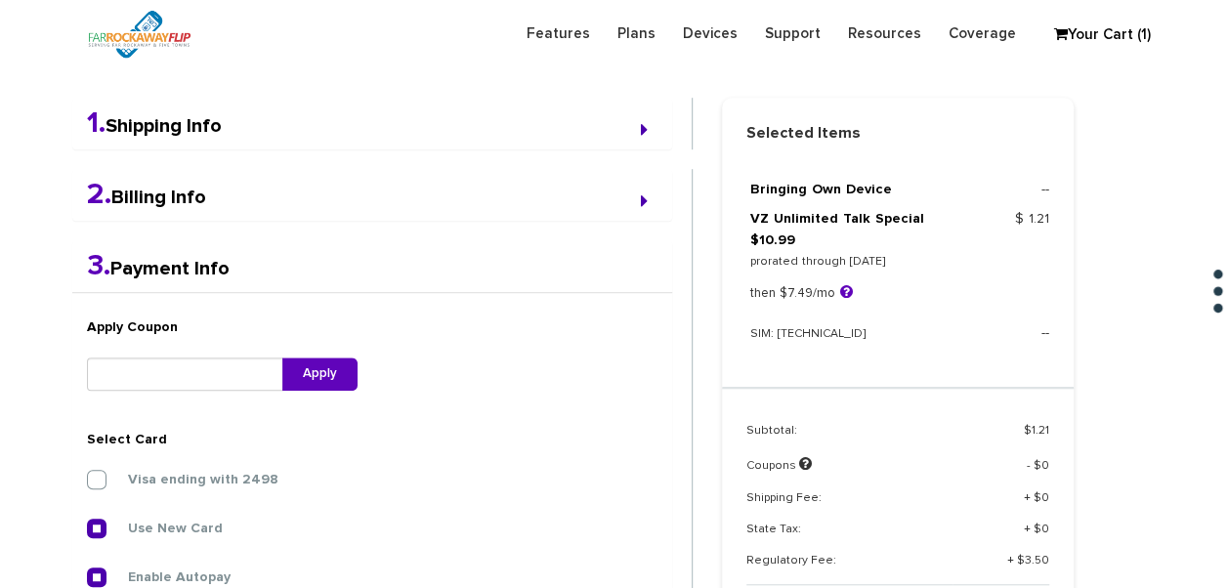
drag, startPoint x: 874, startPoint y: 412, endPoint x: 719, endPoint y: 90, distance: 357.5
click at [874, 412] on link "Remove" at bounding box center [869, 413] width 58 height 12
